Goal: Book appointment/travel/reservation

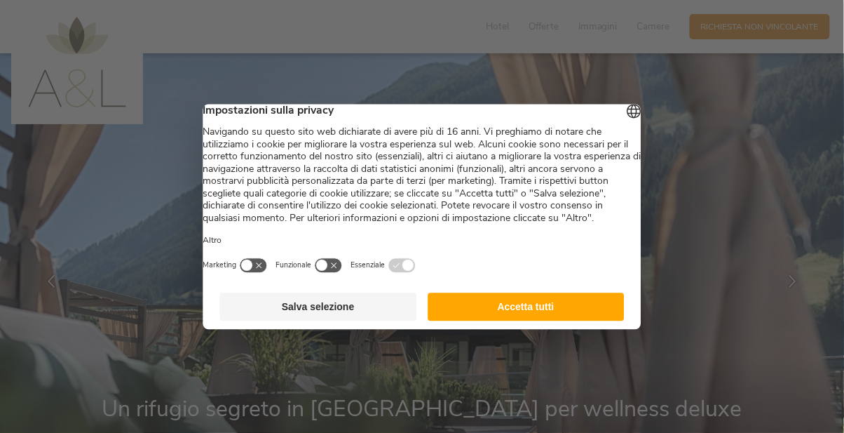
click at [702, 160] on div at bounding box center [422, 216] width 844 height 433
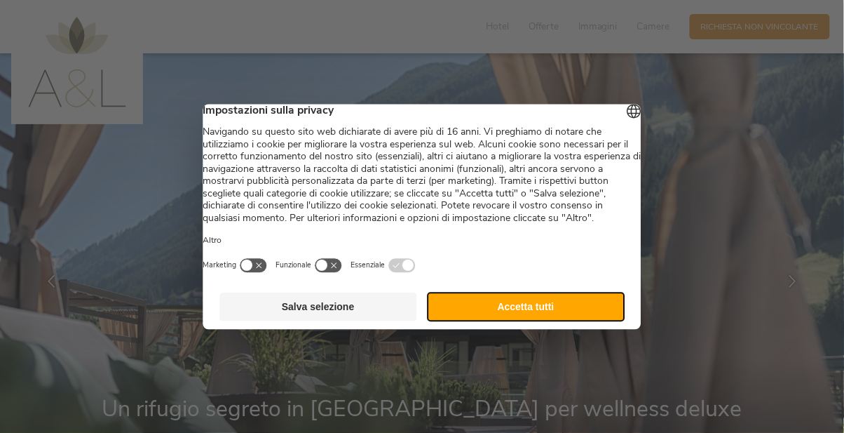
click at [481, 321] on button "Accetta tutti" at bounding box center [526, 306] width 197 height 28
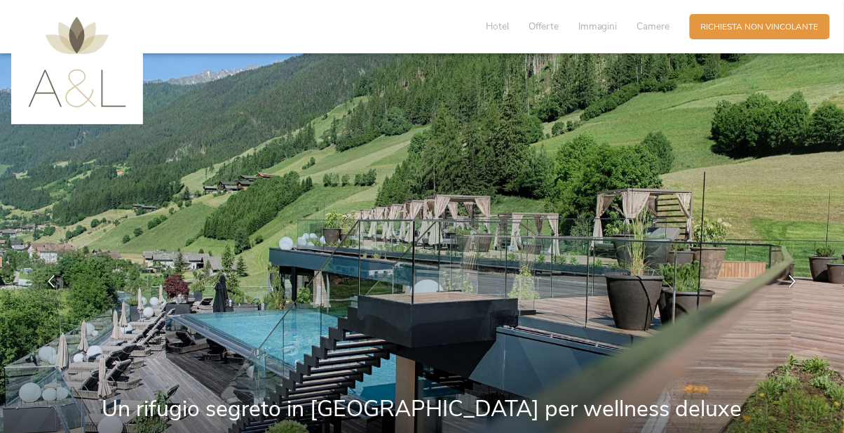
click at [772, 27] on span "Richiesta non vincolante" at bounding box center [760, 27] width 118 height 12
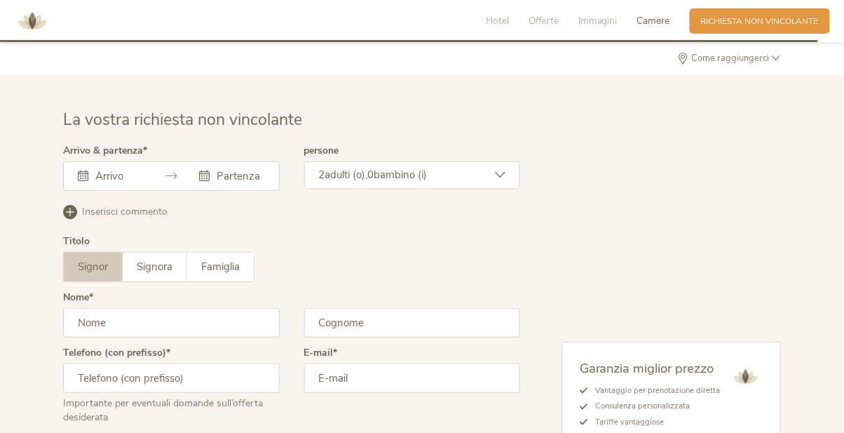
scroll to position [3559, 0]
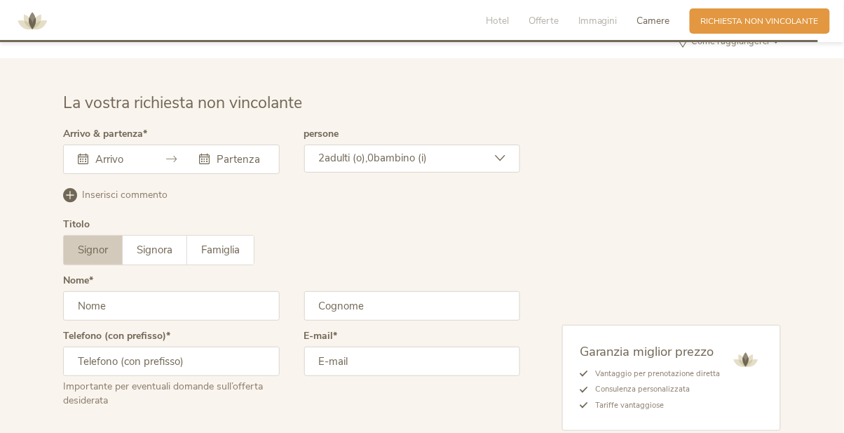
click at [153, 144] on div at bounding box center [171, 158] width 217 height 29
click at [135, 144] on div "[DATE] Lun Mar Mer Gio Ven Sab Dom 28 29 30 31 1 2 3 4 5 6 7 8 9 10 11 12 13 14…" at bounding box center [171, 158] width 217 height 29
click at [94, 144] on div "[DATE] Lun Mar Mer Gio Ven Sab Dom 28 29 30 31 1 2 3 4 5 6 7 8 9 10 11 12 13 14…" at bounding box center [171, 158] width 217 height 29
click at [168, 144] on div at bounding box center [171, 158] width 217 height 29
click at [84, 154] on icon at bounding box center [83, 159] width 11 height 11
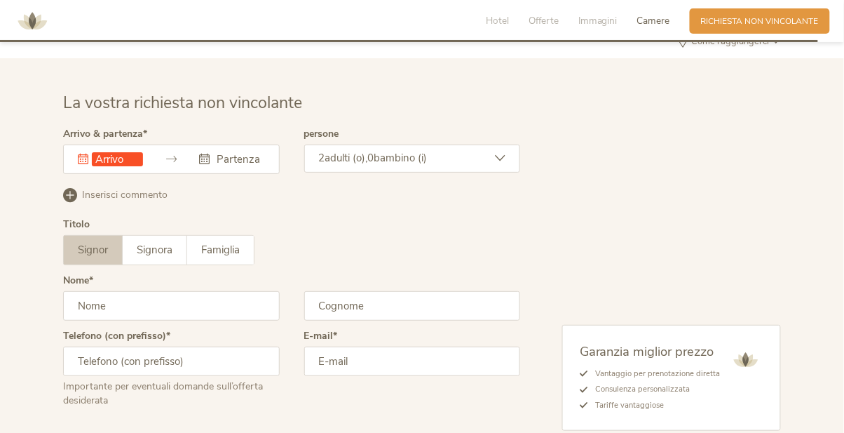
click at [86, 154] on icon at bounding box center [83, 159] width 11 height 11
click at [81, 154] on icon at bounding box center [83, 159] width 11 height 11
click at [480, 144] on div "2 adulti (o), 0 bambino (i)" at bounding box center [412, 158] width 217 height 28
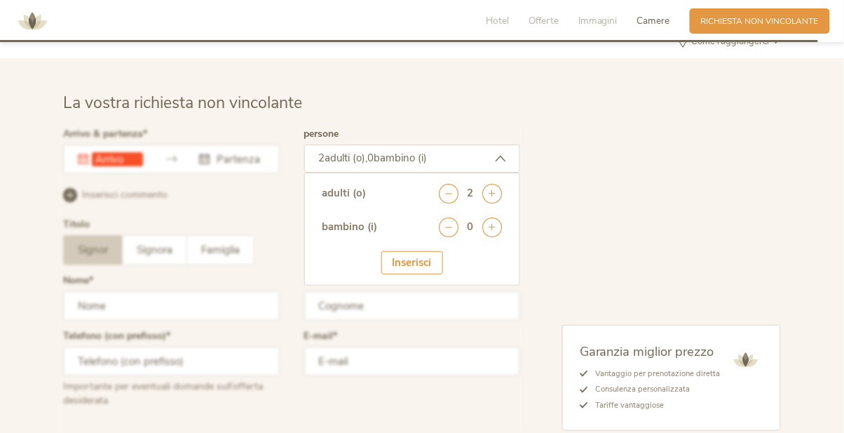
click at [495, 217] on icon at bounding box center [493, 227] width 20 height 20
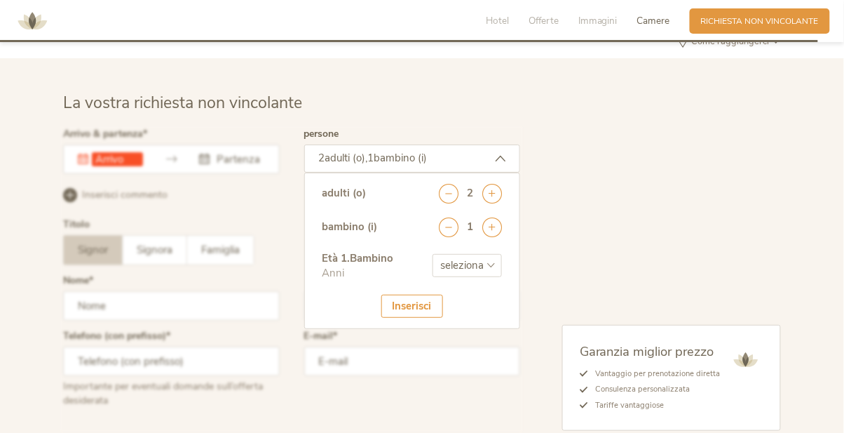
click at [498, 217] on icon at bounding box center [493, 227] width 20 height 20
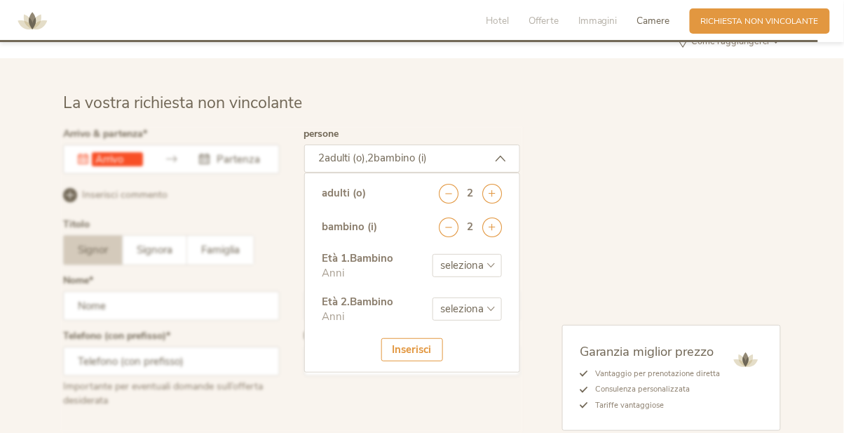
click at [474, 254] on select "seleziona 0 1 2 3 4 5 6 7 8 9 10 11 12 13 14 15 16 17" at bounding box center [467, 265] width 69 height 23
select select "8"
click at [433, 254] on select "seleziona 0 1 2 3 4 5 6 7 8 9 10 11 12 13 14 15 16 17" at bounding box center [467, 265] width 69 height 23
click at [486, 297] on select "seleziona 0 1 2 3 4 5 6 7 8 9 10 11 12 13 14 15 16 17" at bounding box center [467, 308] width 69 height 23
select select "10"
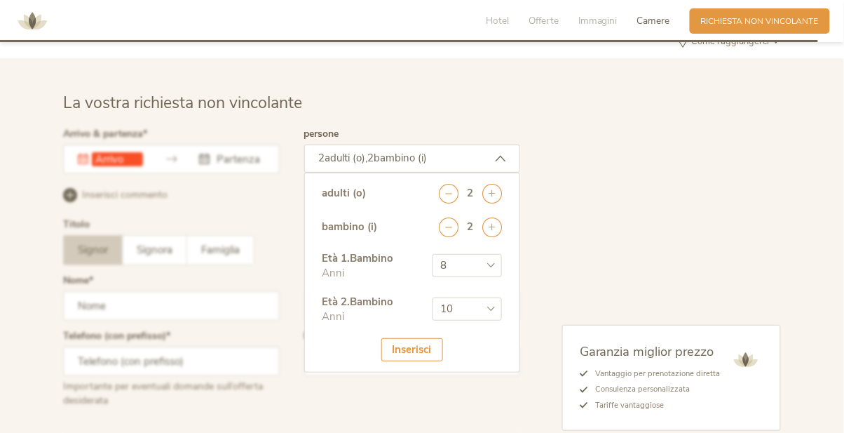
click at [433, 297] on select "seleziona 0 1 2 3 4 5 6 7 8 9 10 11 12 13 14 15 16 17" at bounding box center [467, 308] width 69 height 23
click at [423, 338] on div "Inserisci" at bounding box center [413, 349] width 62 height 23
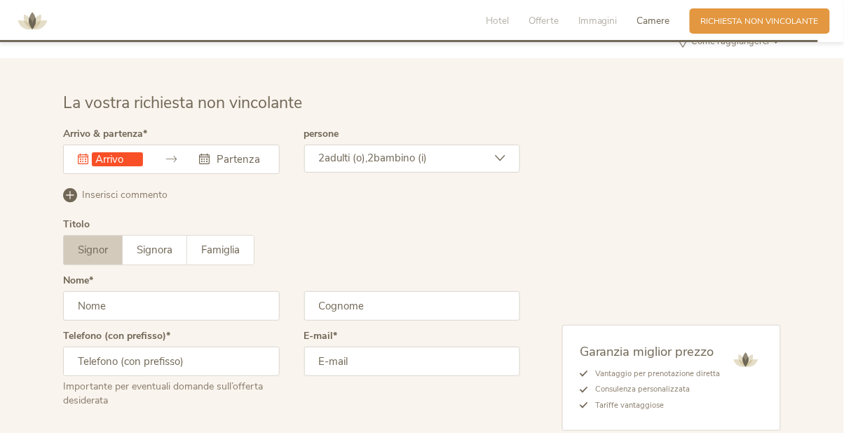
click at [180, 144] on div "Questo campo non può essere lasciato vuoto." at bounding box center [171, 158] width 217 height 29
click at [230, 152] on input "text" at bounding box center [238, 159] width 51 height 14
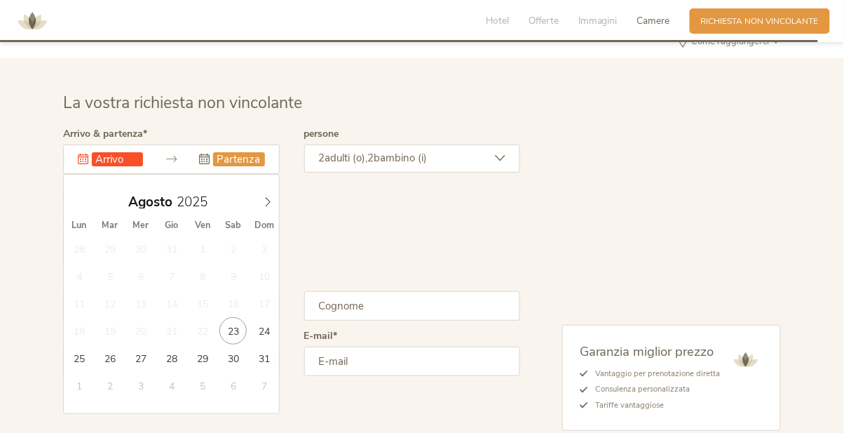
click at [168, 144] on div "Questo campo non può essere lasciato vuoto." at bounding box center [171, 158] width 217 height 29
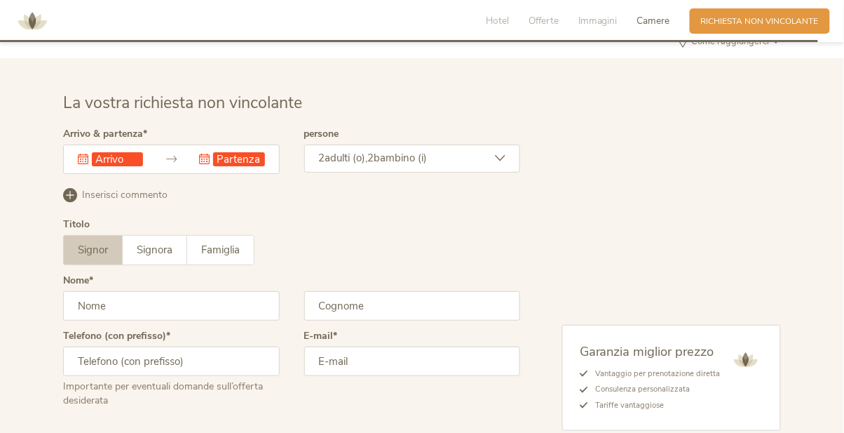
click at [80, 154] on icon at bounding box center [83, 159] width 11 height 11
click at [170, 154] on icon at bounding box center [171, 159] width 11 height 11
click at [222, 152] on input "text" at bounding box center [238, 159] width 51 height 14
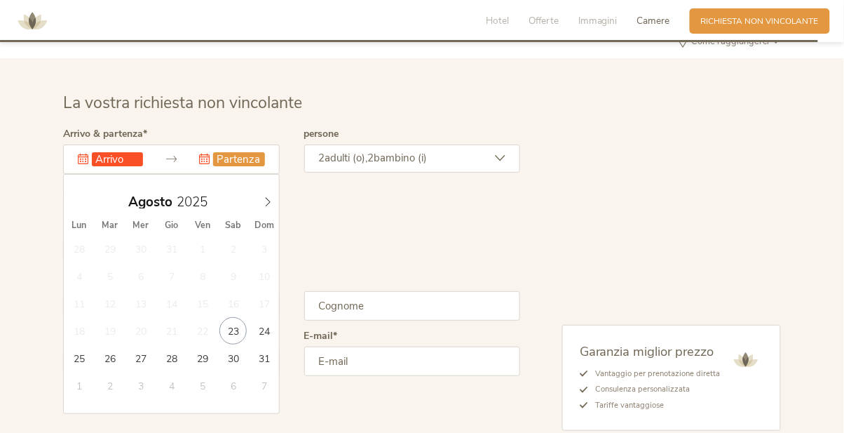
click at [268, 197] on icon at bounding box center [268, 202] width 10 height 10
type input "[DATE]"
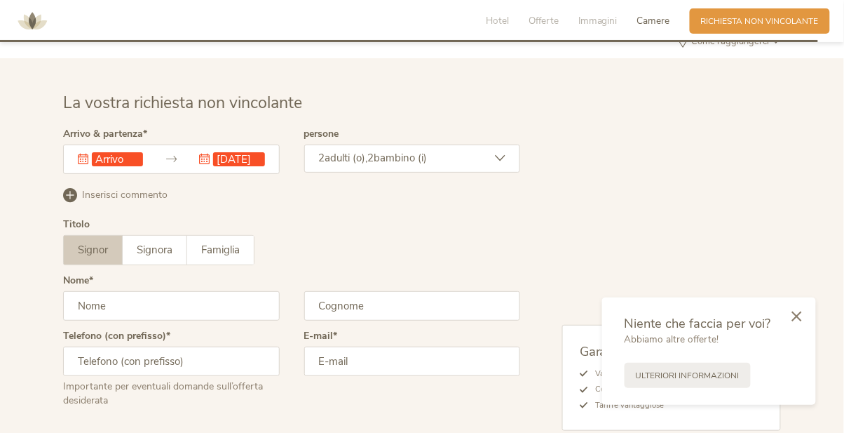
click at [121, 144] on div "Questo campo non può essere lasciato vuoto. [DATE] Questo campo non può essere …" at bounding box center [171, 158] width 217 height 29
click at [86, 154] on icon at bounding box center [83, 159] width 11 height 11
click at [81, 154] on icon at bounding box center [83, 159] width 11 height 11
click at [176, 154] on icon at bounding box center [171, 159] width 11 height 11
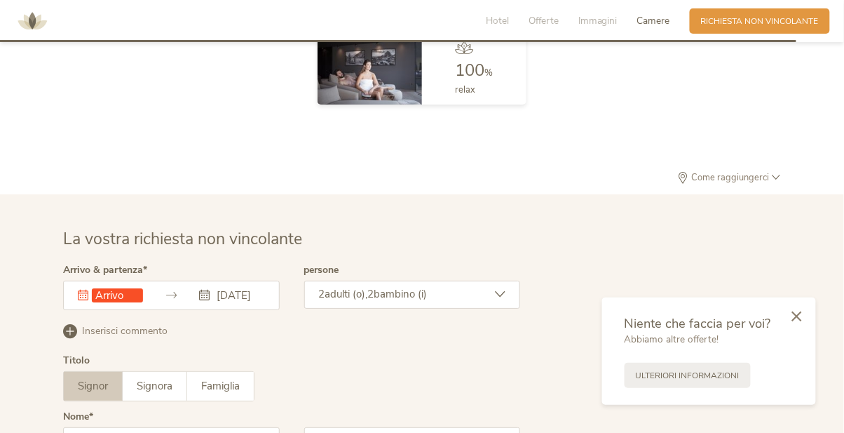
scroll to position [3422, 0]
click at [800, 317] on icon at bounding box center [798, 316] width 10 height 11
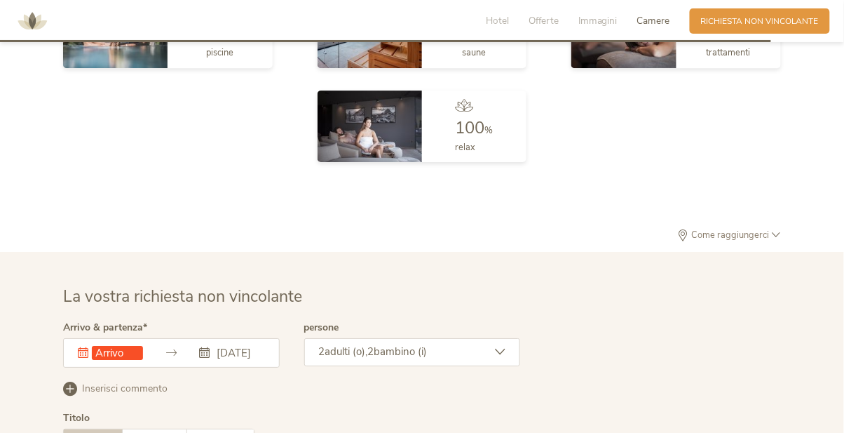
scroll to position [3367, 0]
click at [173, 346] on icon at bounding box center [171, 351] width 11 height 11
click at [95, 345] on input "text" at bounding box center [117, 352] width 51 height 14
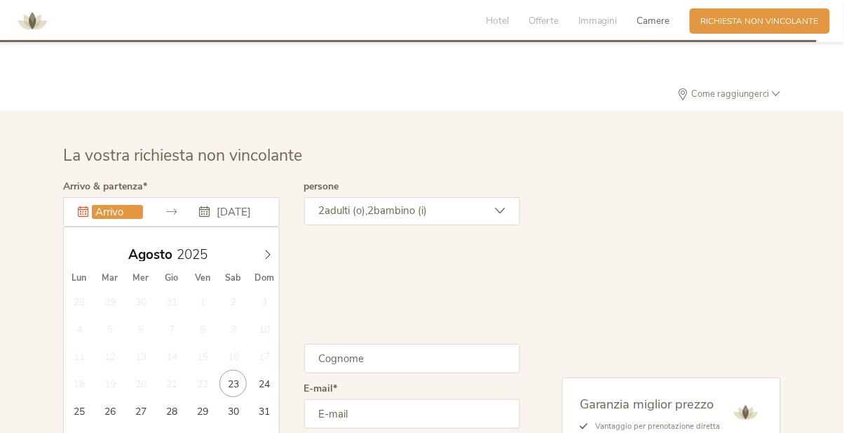
scroll to position [3508, 0]
click at [269, 248] on icon at bounding box center [268, 253] width 10 height 10
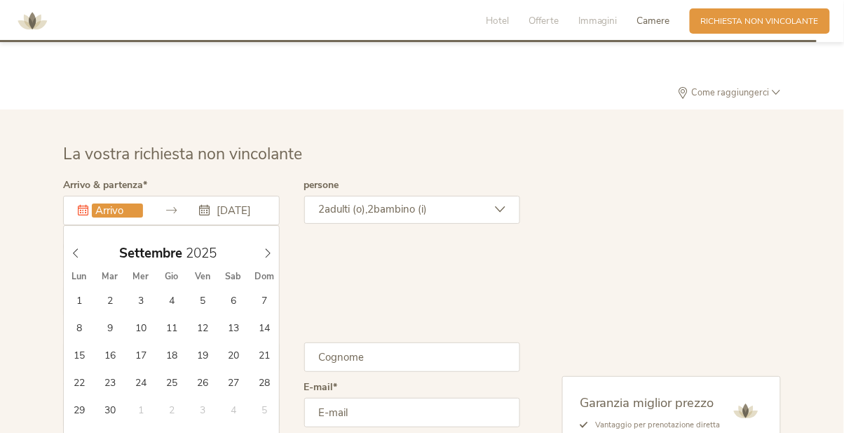
type input "[DATE]"
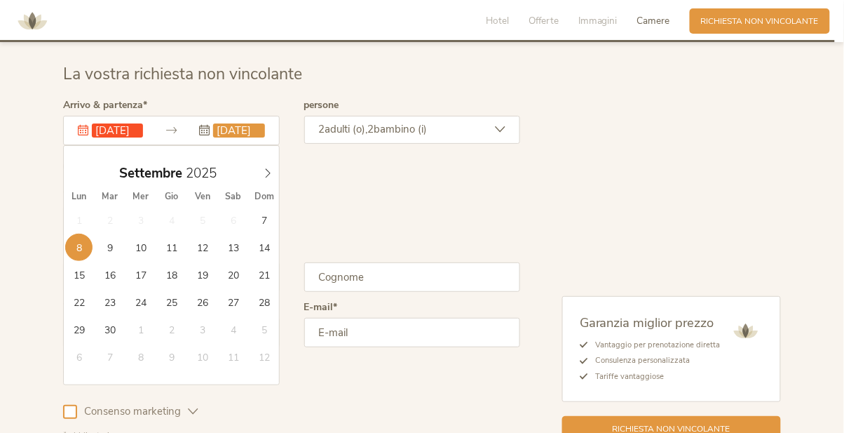
scroll to position [3590, 0]
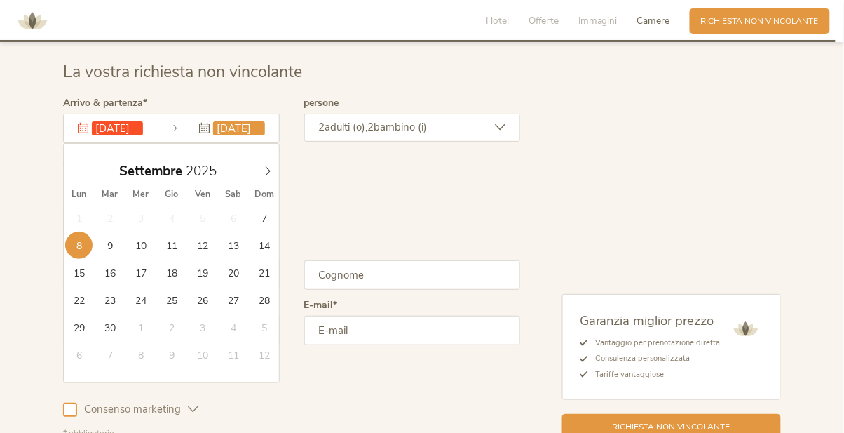
click at [494, 204] on div "Signor Signora Famiglia Signor Signora [GEOGRAPHIC_DATA]" at bounding box center [291, 219] width 457 height 30
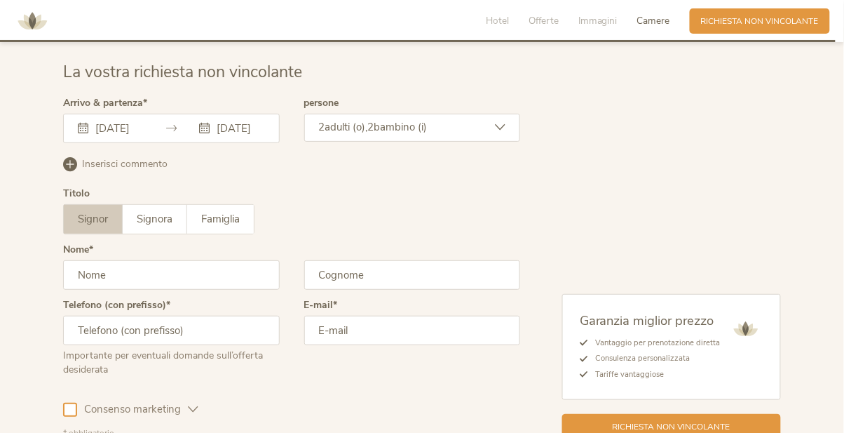
click at [228, 260] on input "text" at bounding box center [171, 274] width 217 height 29
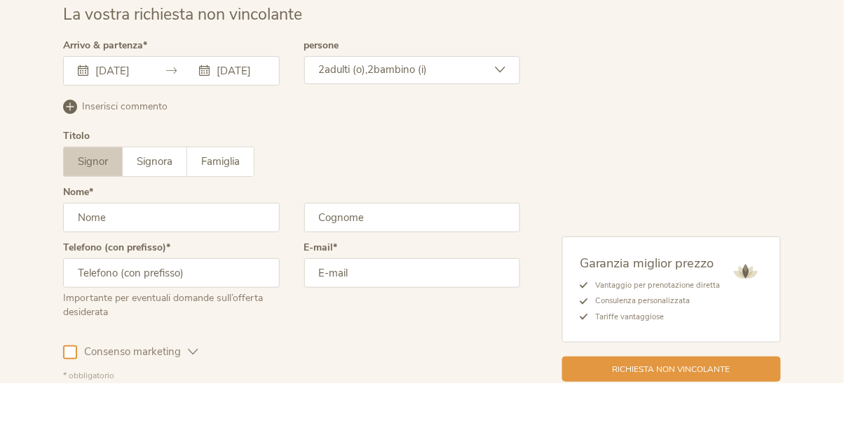
scroll to position [3598, 0]
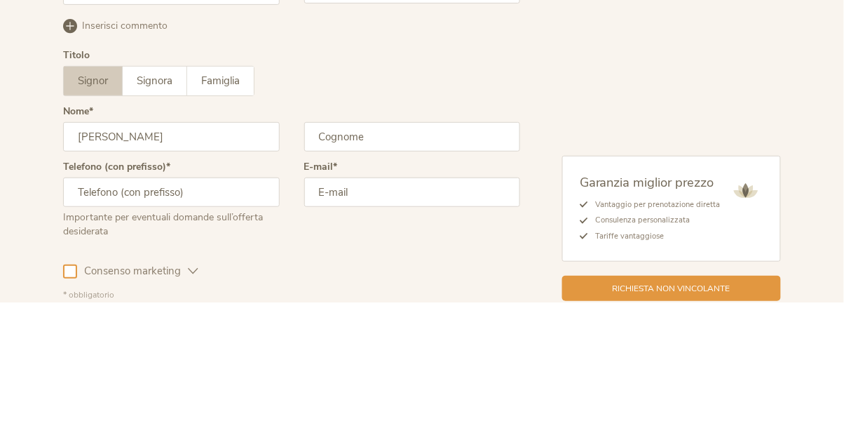
type input "[PERSON_NAME]"
click at [477, 252] on input "text" at bounding box center [412, 266] width 217 height 29
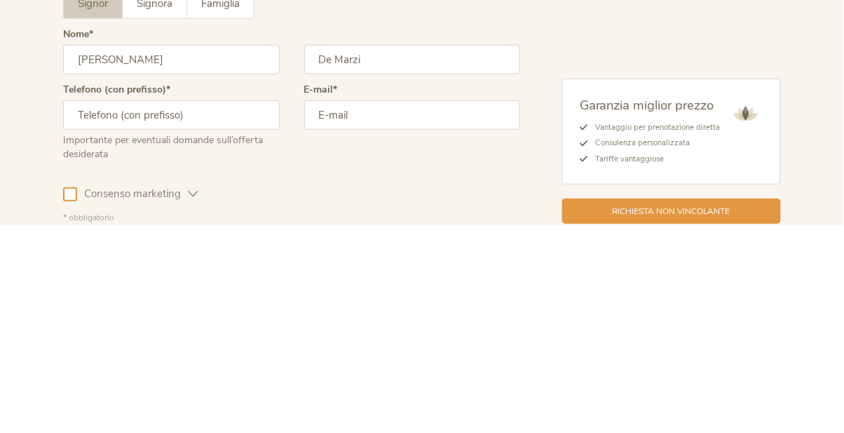
type input "De Marzi"
click at [104, 308] on input "text" at bounding box center [171, 322] width 217 height 29
type input "3805301082"
click at [468, 308] on input "email" at bounding box center [412, 322] width 217 height 29
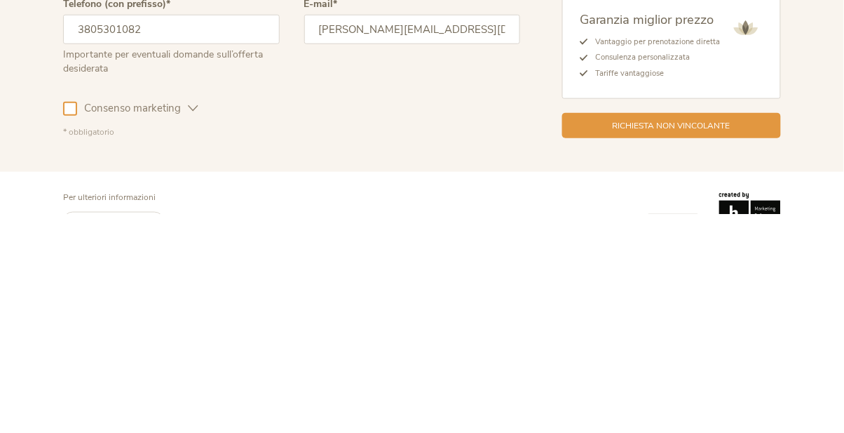
scroll to position [3672, 0]
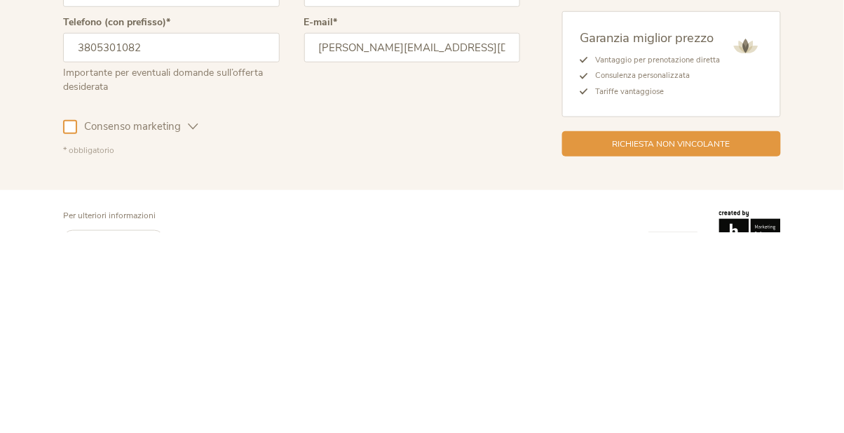
type input "[PERSON_NAME][EMAIL_ADDRESS][DOMAIN_NAME]"
click at [673, 332] on div "Richiesta non vincolante" at bounding box center [671, 344] width 219 height 25
